Goal: Task Accomplishment & Management: Complete application form

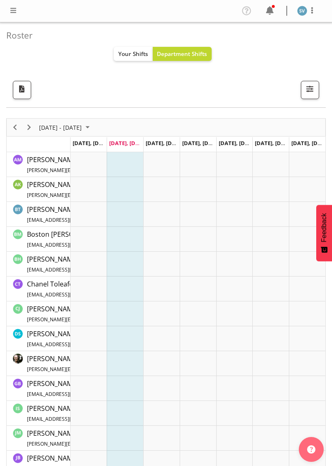
click at [17, 11] on span at bounding box center [13, 10] width 10 height 10
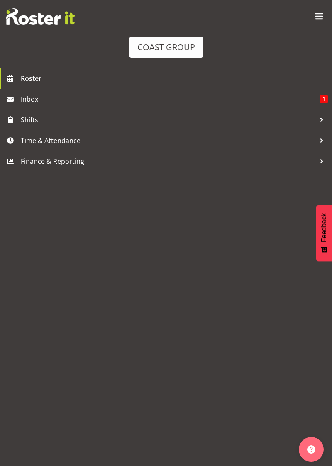
click at [136, 140] on span "Time & Attendance" at bounding box center [168, 140] width 294 height 12
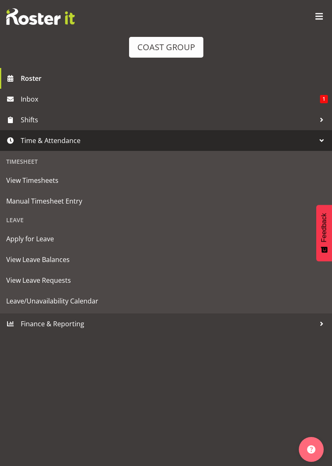
click at [125, 203] on span "Manual Timesheet Entry" at bounding box center [165, 201] width 319 height 12
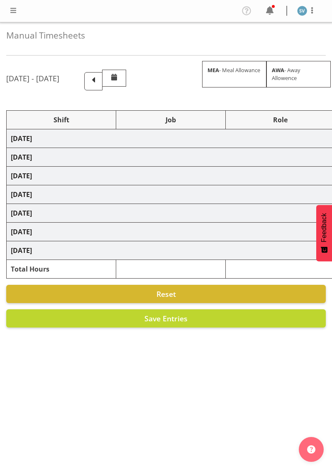
select select "70400"
select select "69"
select select "70400"
select select "69"
select select "70400"
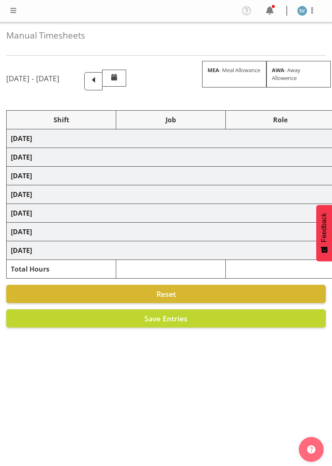
select select "69"
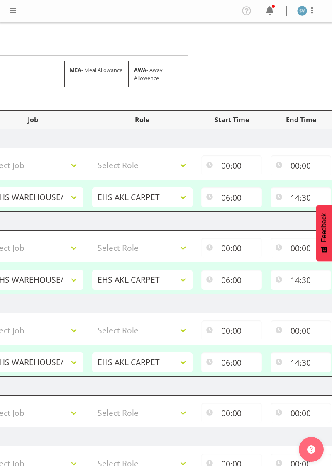
scroll to position [0, 255]
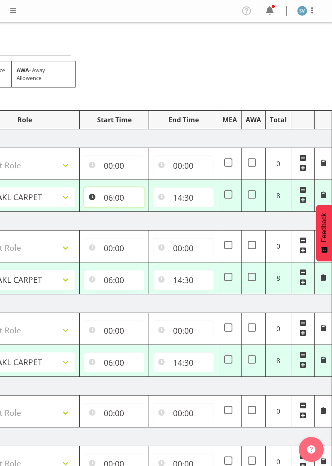
click at [124, 196] on input "06:00" at bounding box center [114, 197] width 61 height 20
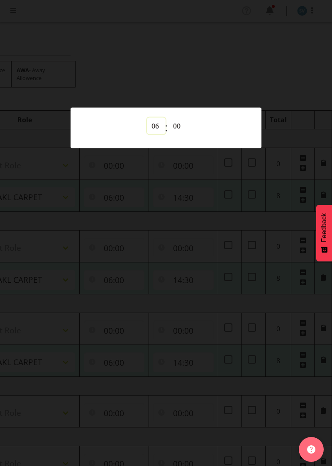
click at [159, 124] on select "00 01 02 03 04 05 06 07 08 09 10 11 12 13 14 15 16 17 18 19 20 21 22 23" at bounding box center [156, 126] width 19 height 17
select select "7"
type input "07:00"
click at [180, 233] on div at bounding box center [166, 233] width 332 height 466
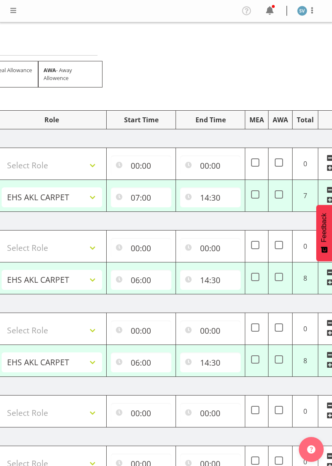
scroll to position [0, 228]
click at [150, 279] on input "06:00" at bounding box center [141, 280] width 61 height 20
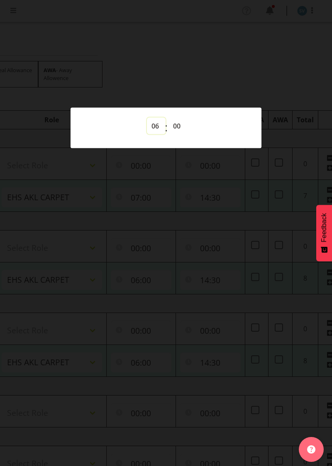
click at [153, 133] on select "00 01 02 03 04 05 06 07 08 09 10 11 12 13 14 15 16 17 18 19 20 21 22 23" at bounding box center [156, 126] width 19 height 17
select select "7"
type input "07:00"
click at [168, 289] on div at bounding box center [166, 233] width 332 height 466
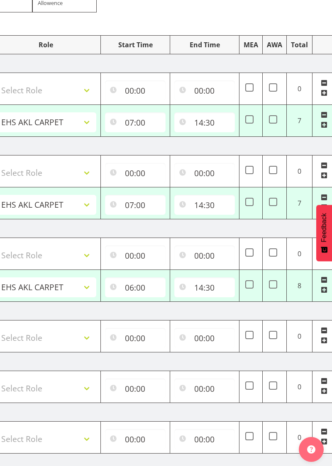
scroll to position [0, 255]
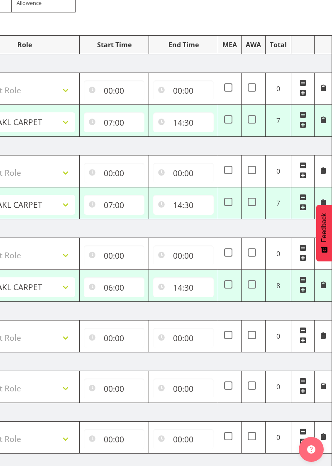
click at [301, 278] on span at bounding box center [302, 280] width 7 height 7
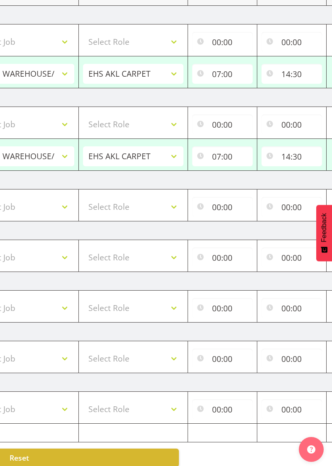
scroll to position [0, 152]
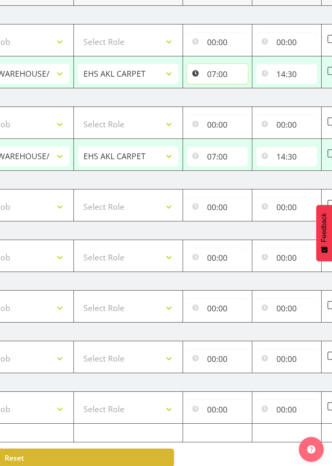
click at [220, 74] on input "07:00" at bounding box center [217, 74] width 61 height 20
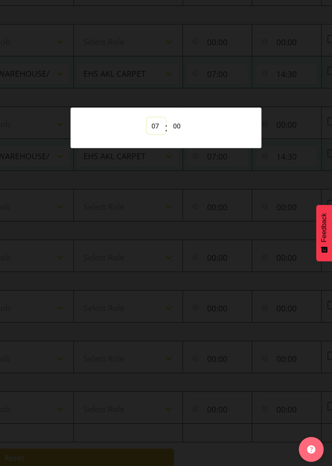
click at [154, 132] on select "00 01 02 03 04 05 06 07 08 09 10 11 12 13 14 15 16 17 18 19 20 21 22 23" at bounding box center [156, 126] width 19 height 17
select select "6"
type input "06:00"
click at [164, 209] on div at bounding box center [166, 233] width 332 height 466
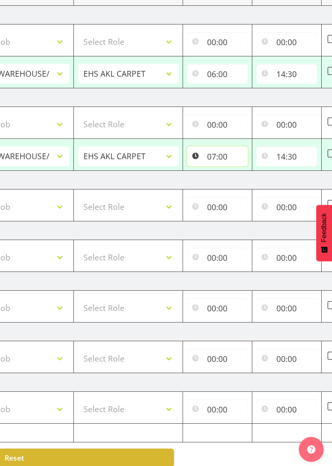
click at [219, 155] on input "07:00" at bounding box center [217, 156] width 61 height 20
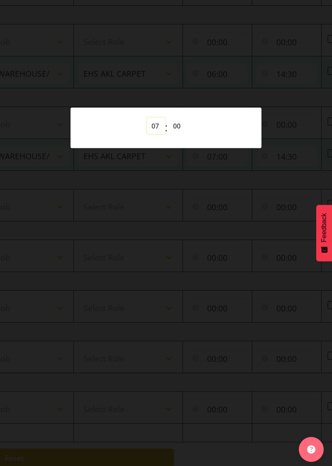
click at [154, 134] on select "00 01 02 03 04 05 06 07 08 09 10 11 12 13 14 15 16 17 18 19 20 21 22 23" at bounding box center [156, 126] width 19 height 17
select select "6"
type input "06:00"
click at [155, 221] on div at bounding box center [166, 233] width 332 height 466
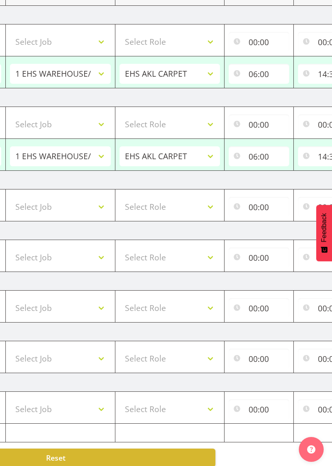
scroll to position [0, 0]
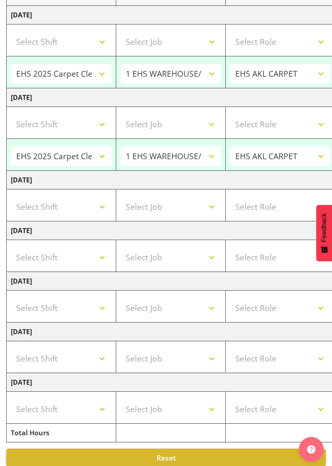
select select "70400"
select select "69"
type input "06:00"
type input "14:30"
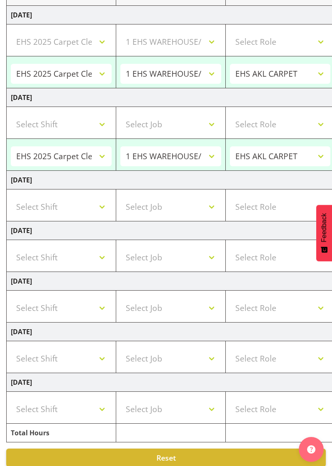
select select "70400"
select select "69"
type input "06:00"
type input "14:30"
select select "70400"
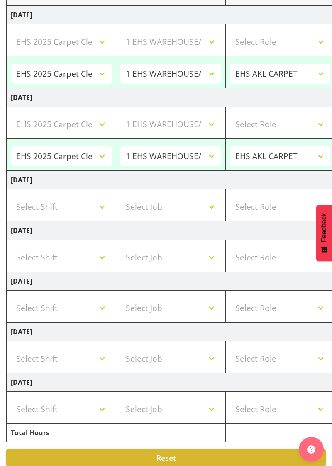
select select "69"
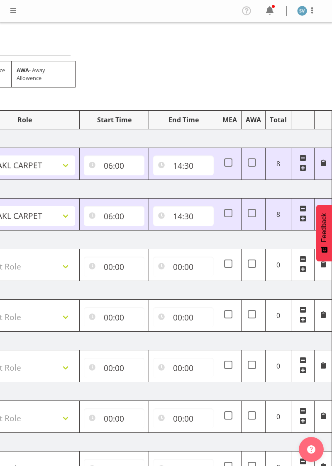
click at [301, 21] on div "Profile Log Out" at bounding box center [166, 11] width 332 height 22
click at [302, 11] on img at bounding box center [302, 11] width 10 height 10
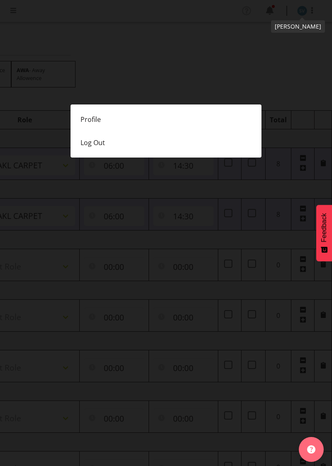
click at [161, 141] on link "Log Out" at bounding box center [165, 142] width 191 height 23
